Goal: Transaction & Acquisition: Purchase product/service

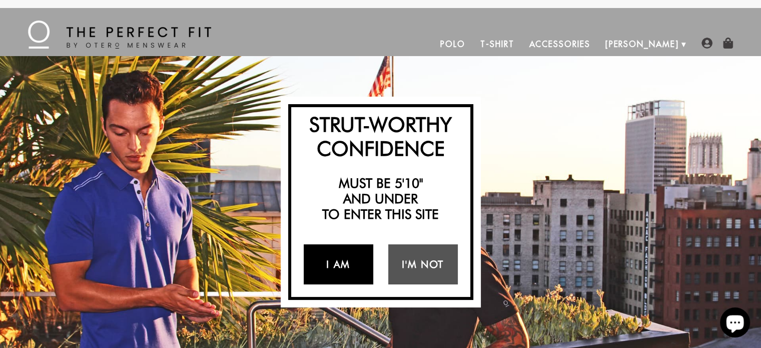
click at [345, 267] on link "I Am" at bounding box center [339, 264] width 70 height 40
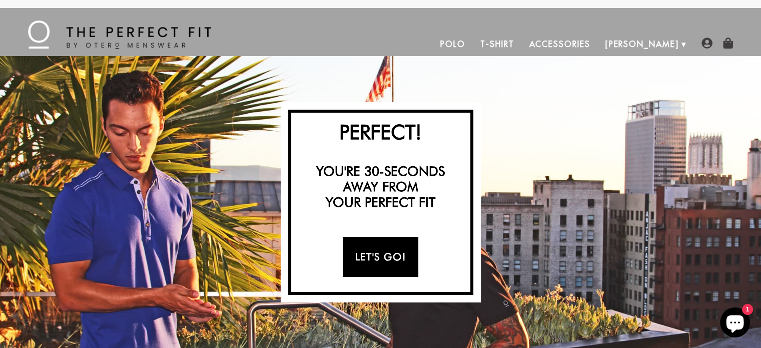
click at [370, 257] on link "Let's Go!" at bounding box center [381, 257] width 76 height 40
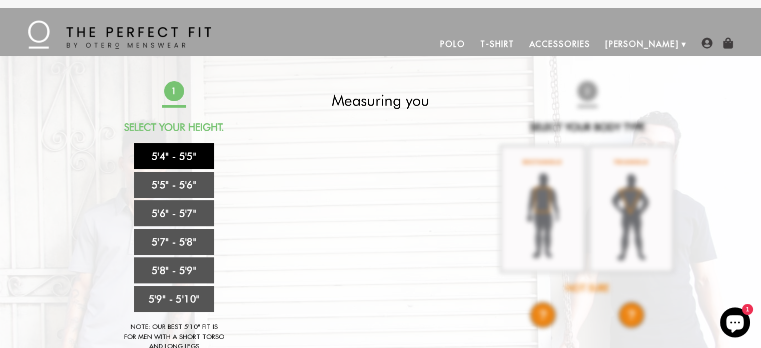
click at [180, 154] on link "5'4" - 5'5"" at bounding box center [174, 156] width 80 height 26
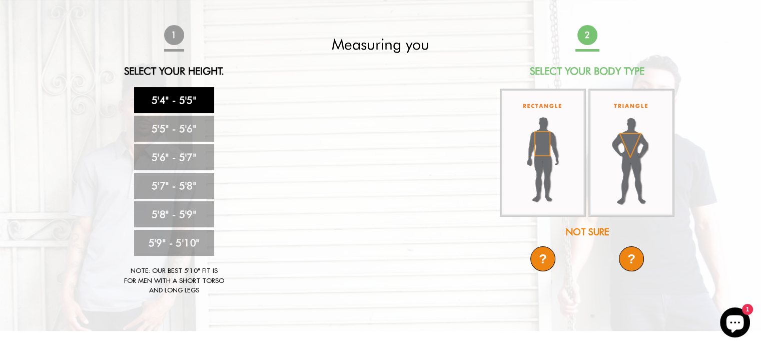
scroll to position [67, 0]
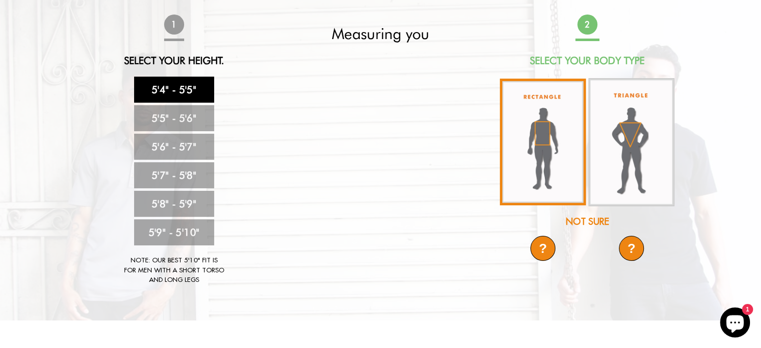
click at [548, 134] on img at bounding box center [543, 142] width 86 height 127
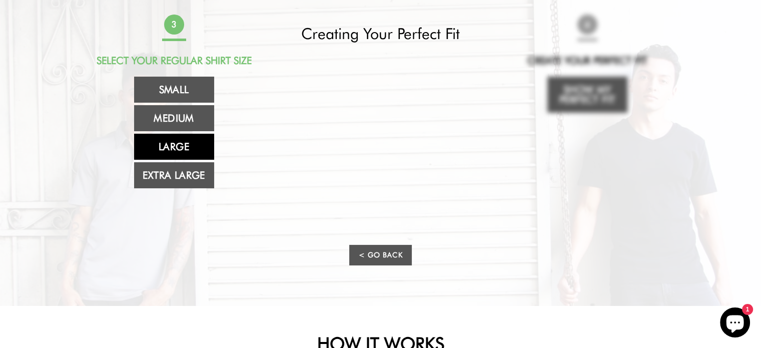
click at [182, 144] on link "Large" at bounding box center [174, 147] width 80 height 26
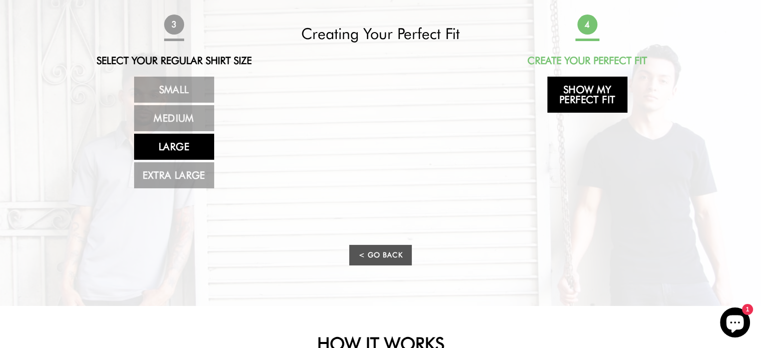
click at [582, 91] on link "Show My Perfect Fit" at bounding box center [588, 95] width 80 height 36
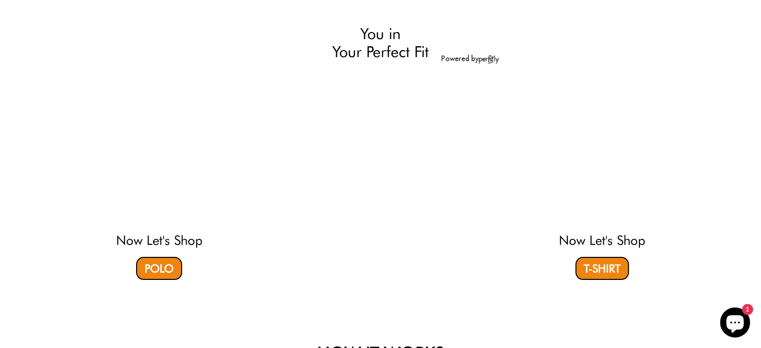
select select "L"
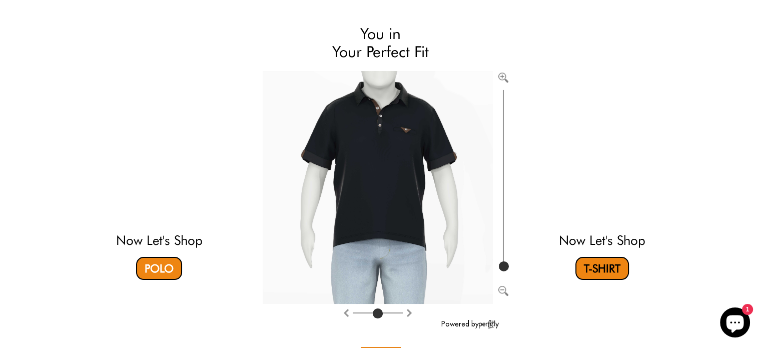
click at [611, 264] on link "T-Shirt" at bounding box center [603, 268] width 54 height 23
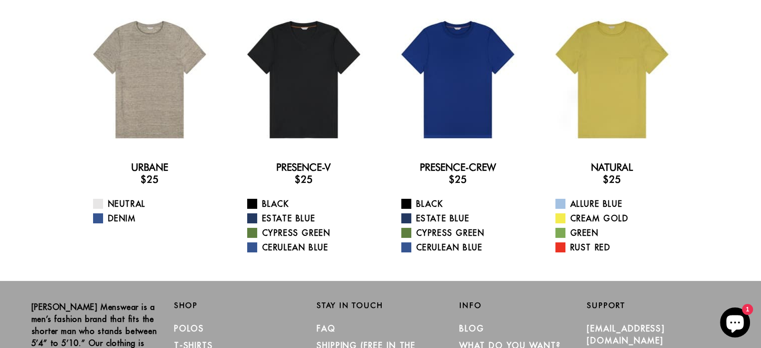
scroll to position [58, 0]
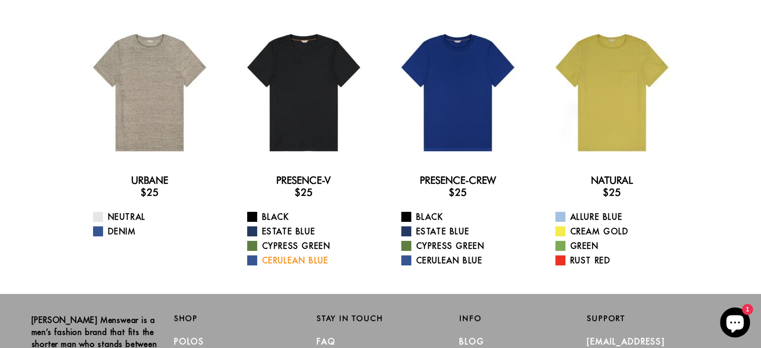
click at [250, 259] on span at bounding box center [252, 260] width 10 height 10
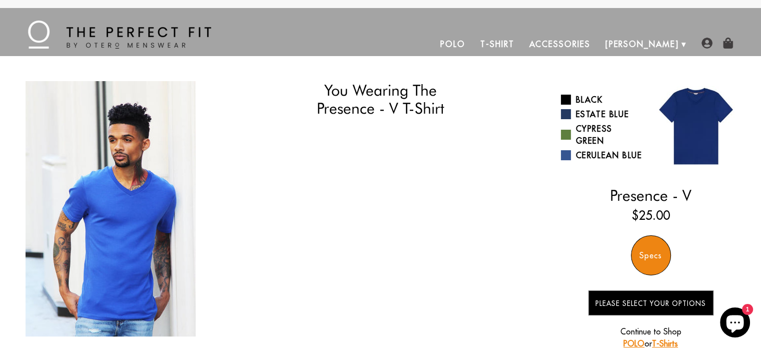
select select "L"
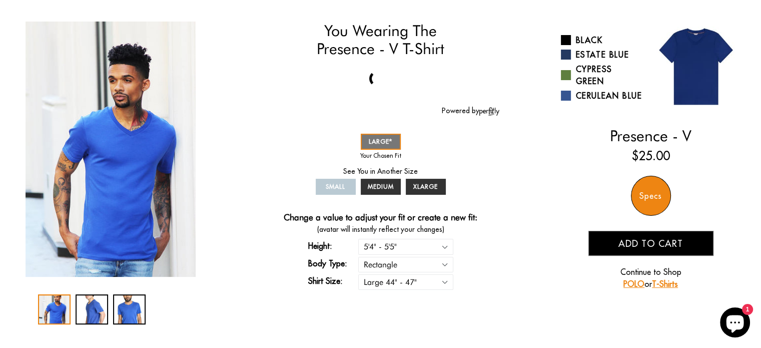
scroll to position [67, 0]
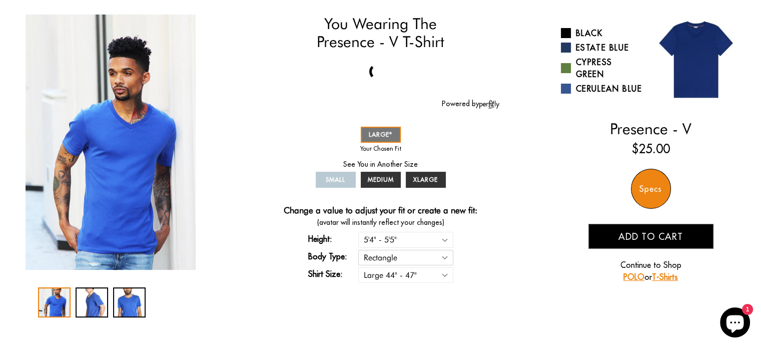
click at [445, 256] on select "Rectangle Triangle" at bounding box center [405, 258] width 95 height 16
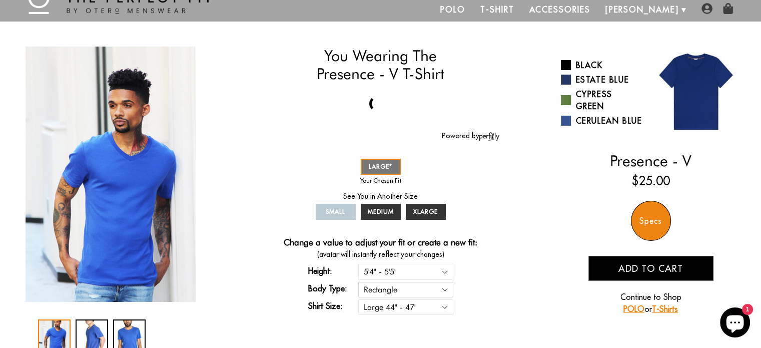
scroll to position [33, 0]
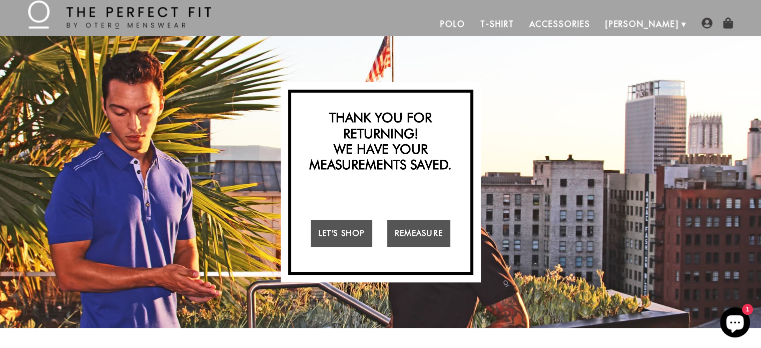
scroll to position [17, 0]
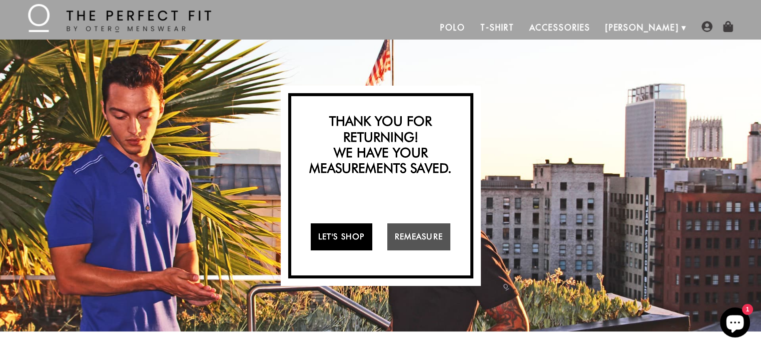
click at [364, 236] on link "Let's Shop" at bounding box center [342, 236] width 62 height 27
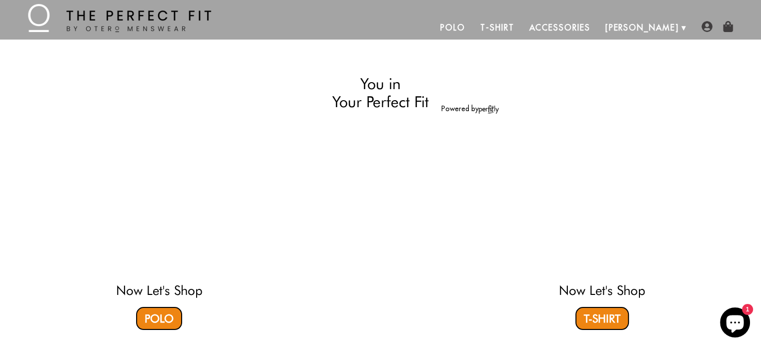
select select "L"
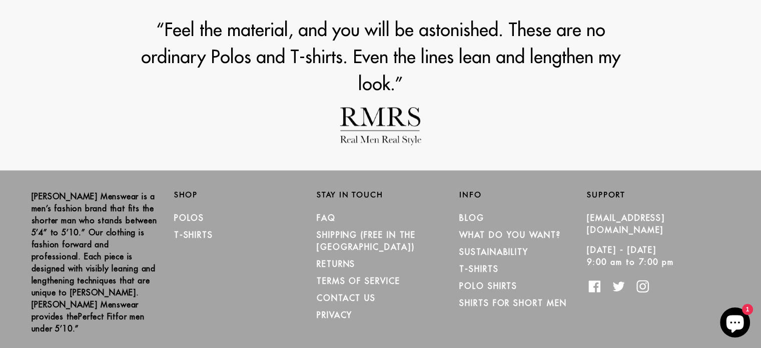
scroll to position [1368, 0]
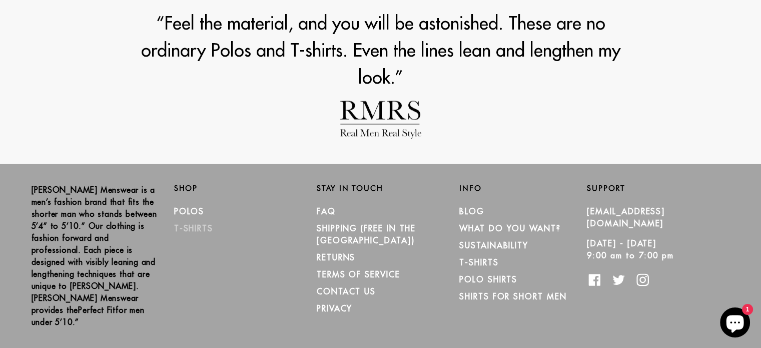
click at [196, 226] on link "T-Shirts" at bounding box center [193, 228] width 39 height 10
